Goal: Task Accomplishment & Management: Use online tool/utility

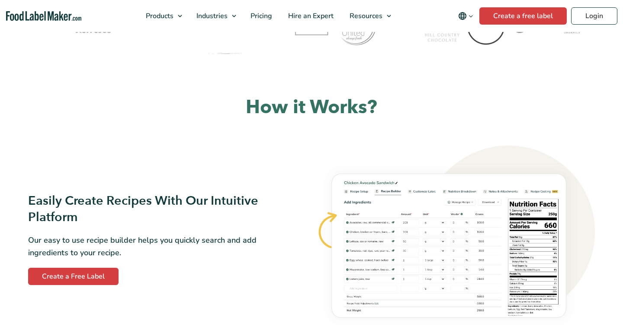
scroll to position [415, 0]
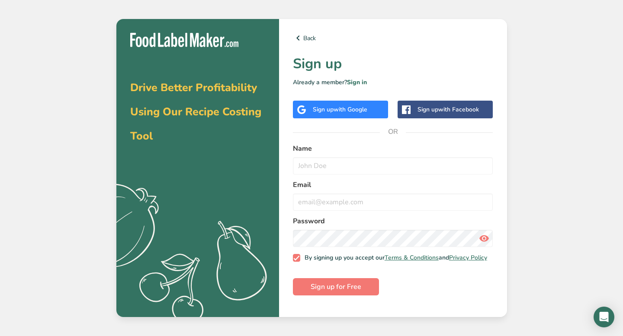
click at [352, 106] on span "with Google" at bounding box center [350, 110] width 34 height 8
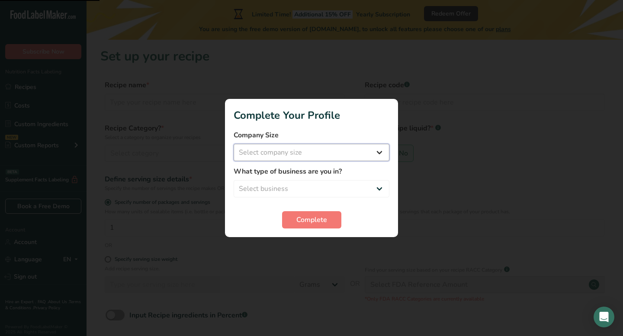
click at [313, 158] on select "Select company size Fewer than 10 Employees 10 to 50 Employees 51 to 500 Employ…" at bounding box center [312, 152] width 156 height 17
select select "1"
click at [234, 144] on select "Select company size Fewer than 10 Employees 10 to 50 Employees 51 to 500 Employ…" at bounding box center [312, 152] width 156 height 17
click at [302, 180] on div "What type of business are you in? Select business Packaged Food Manufacturer Re…" at bounding box center [312, 182] width 156 height 31
click at [302, 188] on select "Select business Packaged Food Manufacturer Restaurant & Cafe Bakery Meal Plans …" at bounding box center [312, 188] width 156 height 17
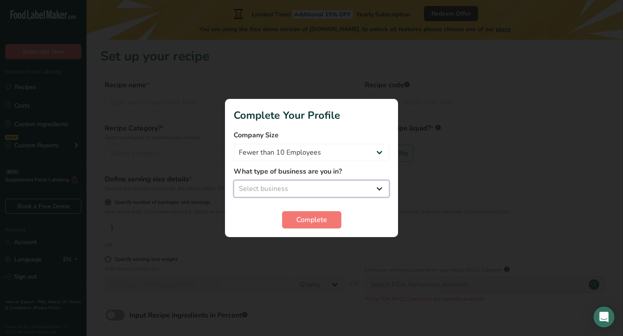
select select "1"
click at [234, 180] on select "Select business Packaged Food Manufacturer Restaurant & Cafe Bakery Meal Plans …" at bounding box center [312, 188] width 156 height 17
click at [305, 219] on span "Complete" at bounding box center [311, 220] width 31 height 10
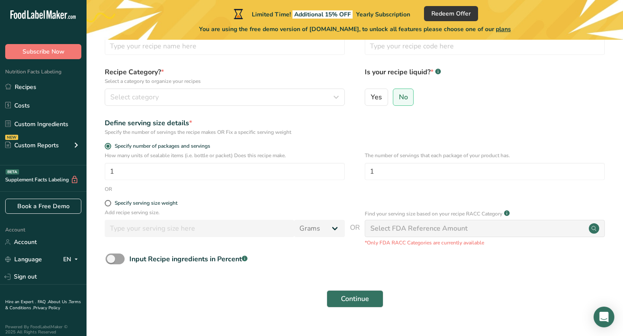
scroll to position [71, 0]
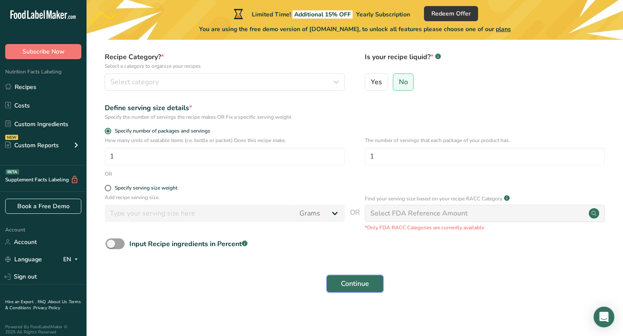
click at [348, 282] on span "Continue" at bounding box center [355, 284] width 28 height 10
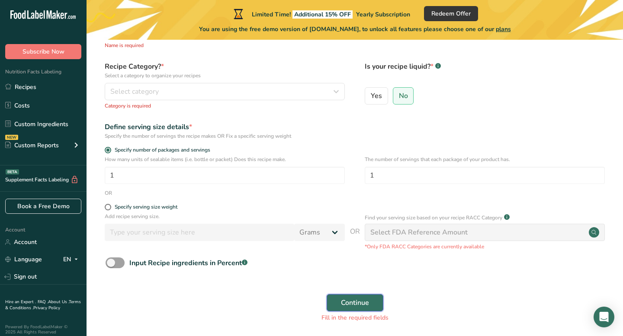
scroll to position [0, 0]
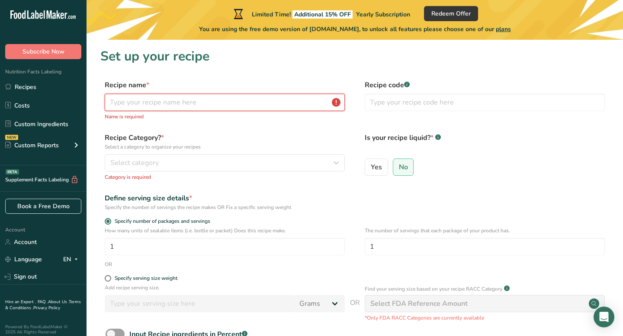
click at [208, 98] on input "text" at bounding box center [225, 102] width 240 height 17
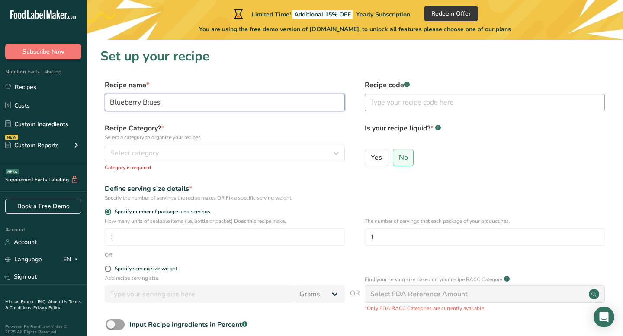
scroll to position [42, 0]
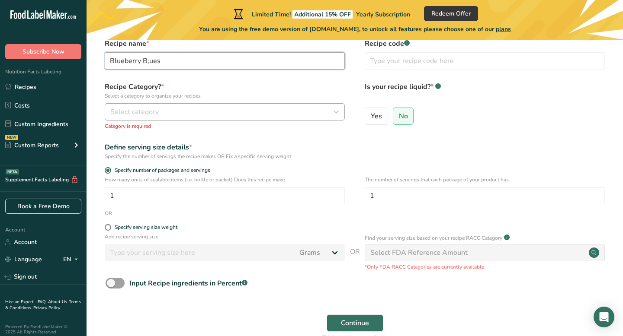
type input "Blueberry B;ues"
click at [262, 113] on div "Select category" at bounding box center [222, 112] width 224 height 10
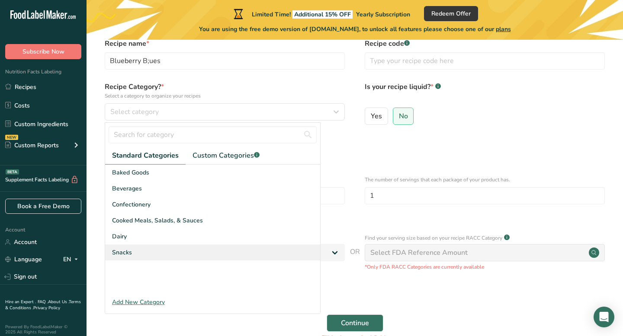
click at [182, 249] on div "Snacks" at bounding box center [212, 253] width 215 height 16
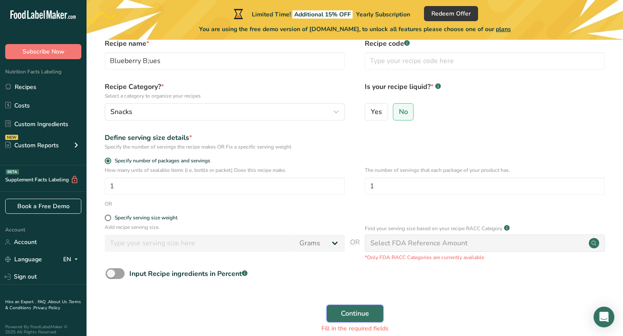
click at [334, 308] on button "Continue" at bounding box center [355, 313] width 57 height 17
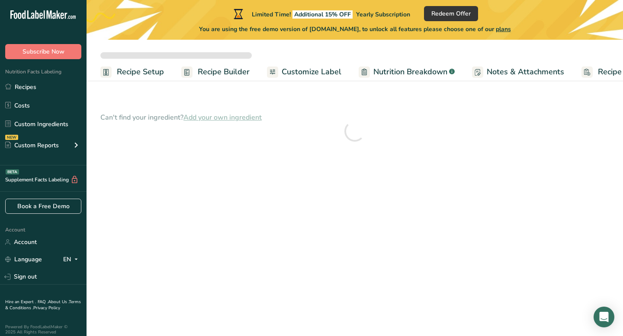
click at [317, 73] on span "Customize Label" at bounding box center [312, 72] width 60 height 12
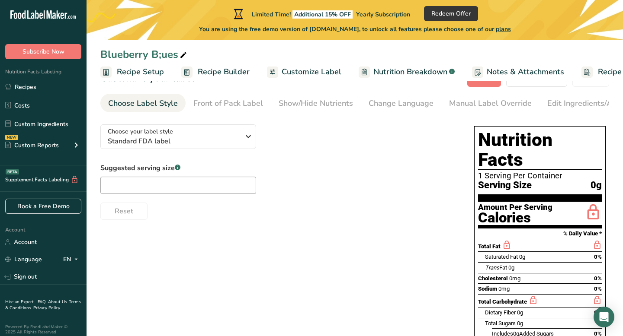
scroll to position [30, 0]
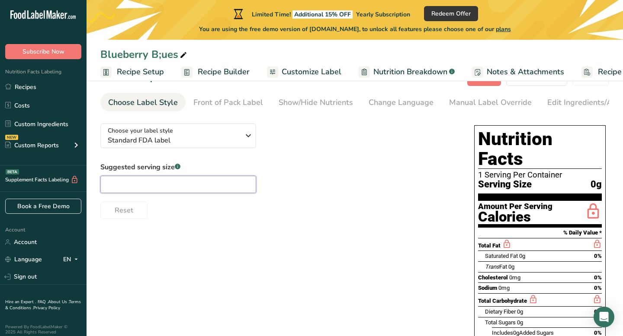
click at [218, 179] on input "text" at bounding box center [178, 184] width 156 height 17
click at [221, 138] on span "Standard FDA label" at bounding box center [174, 140] width 132 height 10
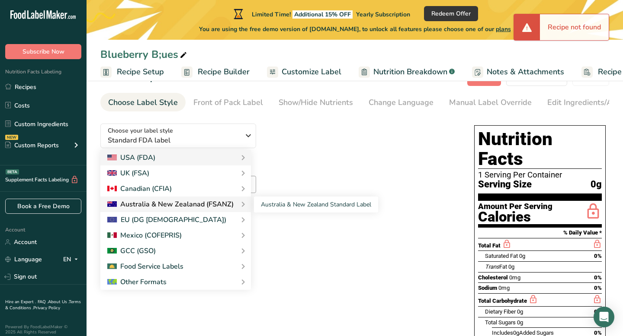
click at [201, 210] on div "Australia & New Zealanad (FSANZ)" at bounding box center [170, 204] width 126 height 10
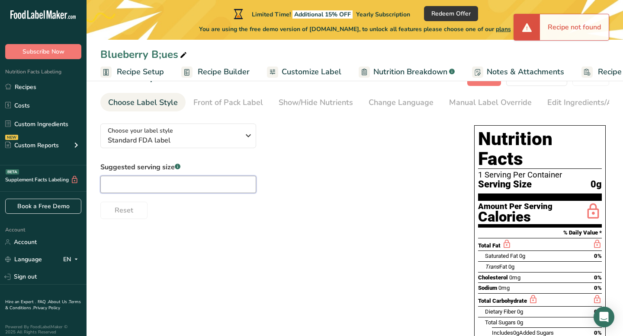
click at [187, 191] on input "text" at bounding box center [178, 184] width 156 height 17
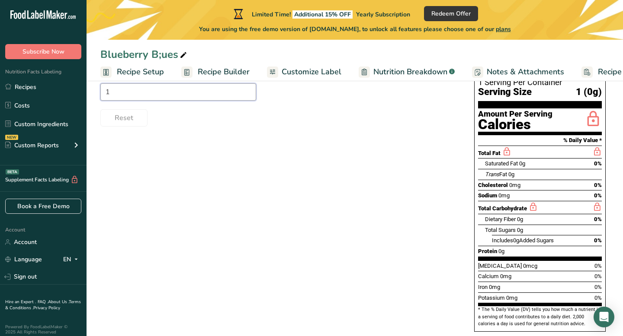
scroll to position [80, 0]
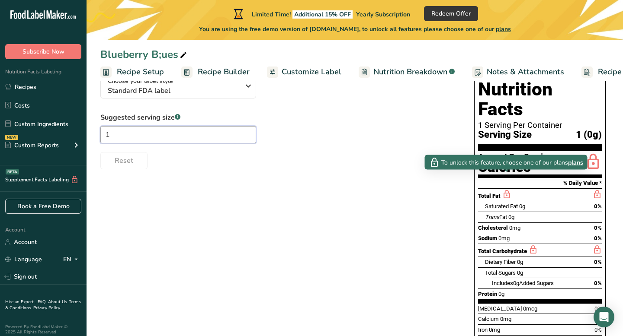
type input "1"
click at [505, 189] on icon at bounding box center [507, 194] width 10 height 11
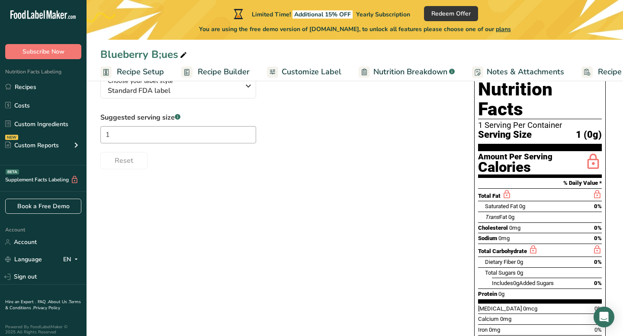
click at [505, 189] on icon at bounding box center [507, 194] width 10 height 11
